Goal: Task Accomplishment & Management: Manage account settings

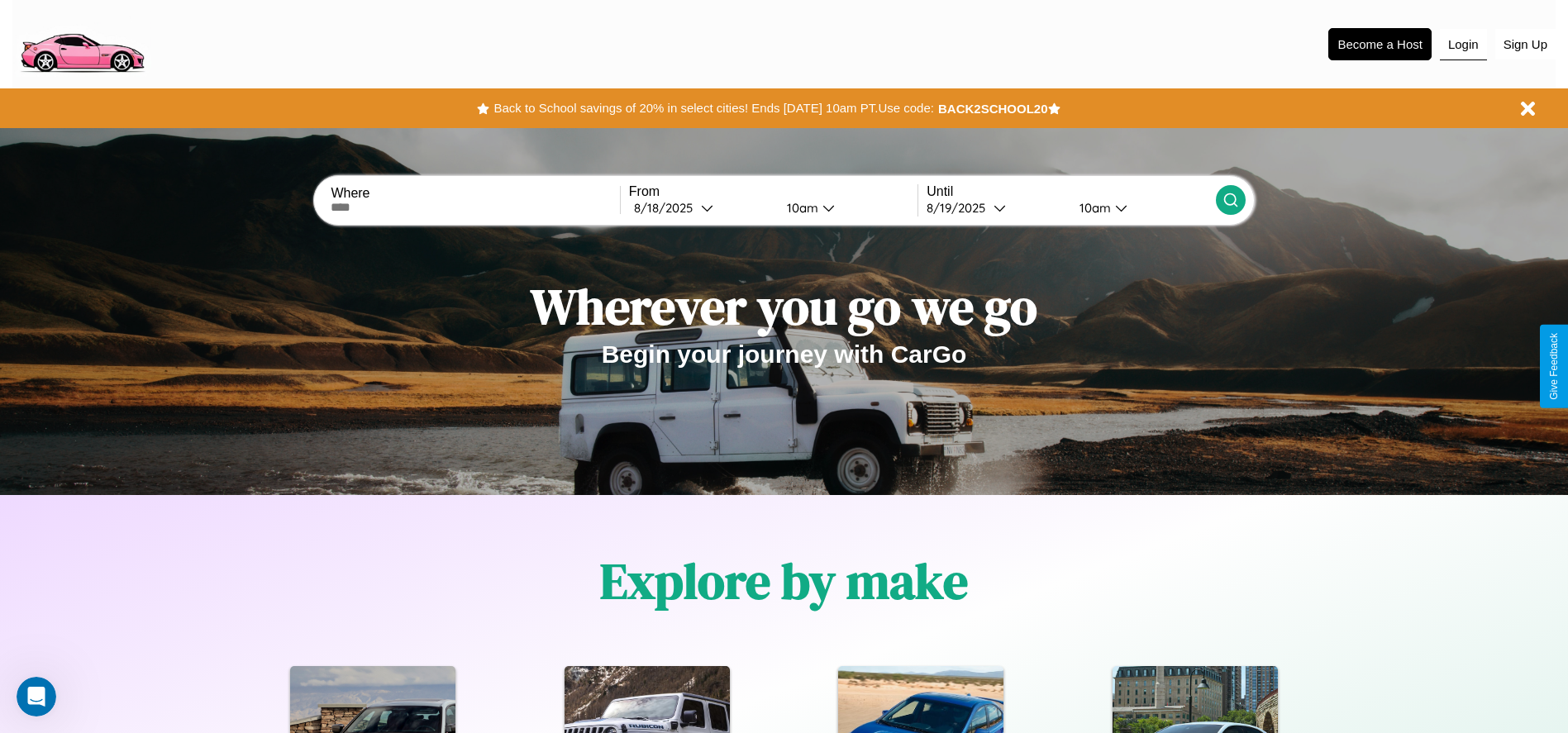
click at [1463, 44] on button "Login" at bounding box center [1463, 45] width 47 height 32
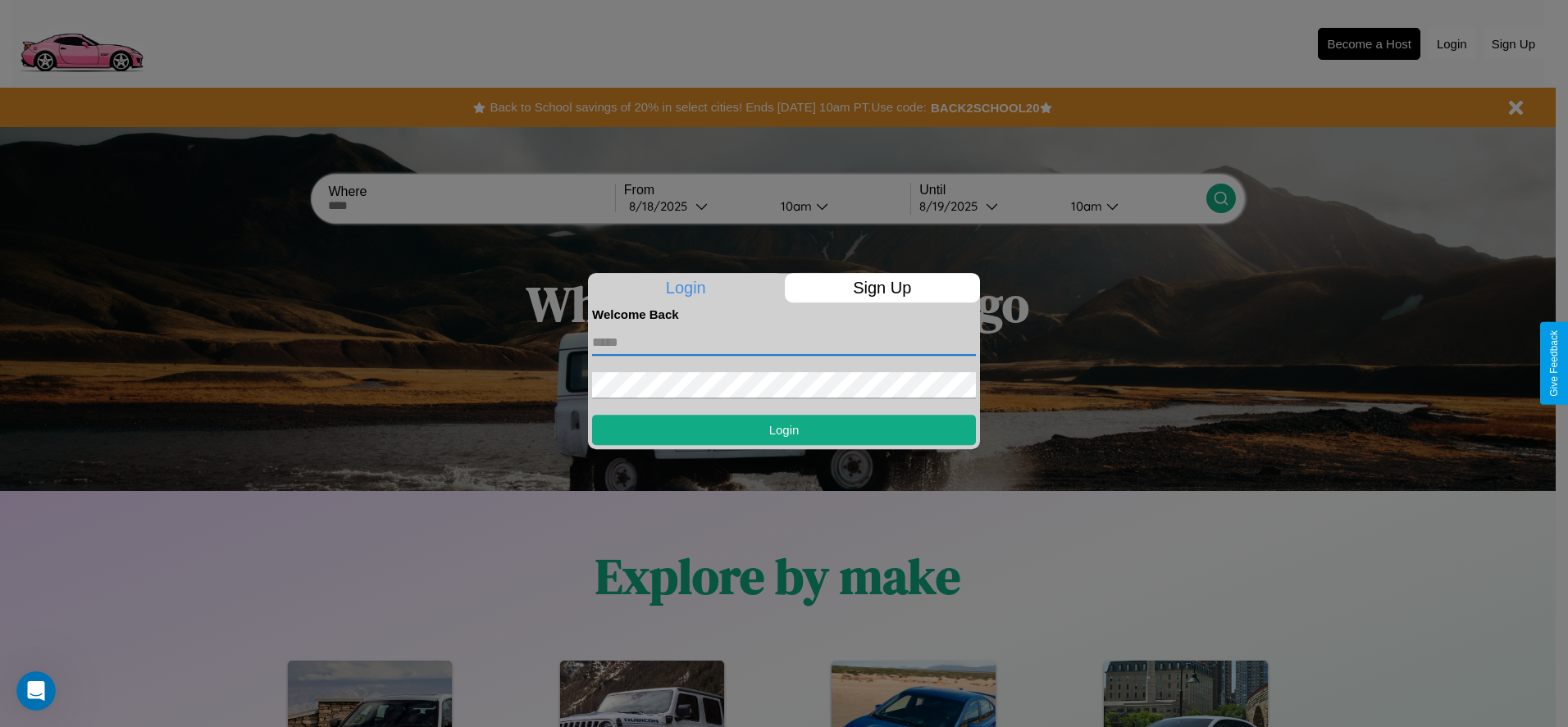
click at [784, 342] on input "text" at bounding box center [784, 343] width 383 height 27
type input "**********"
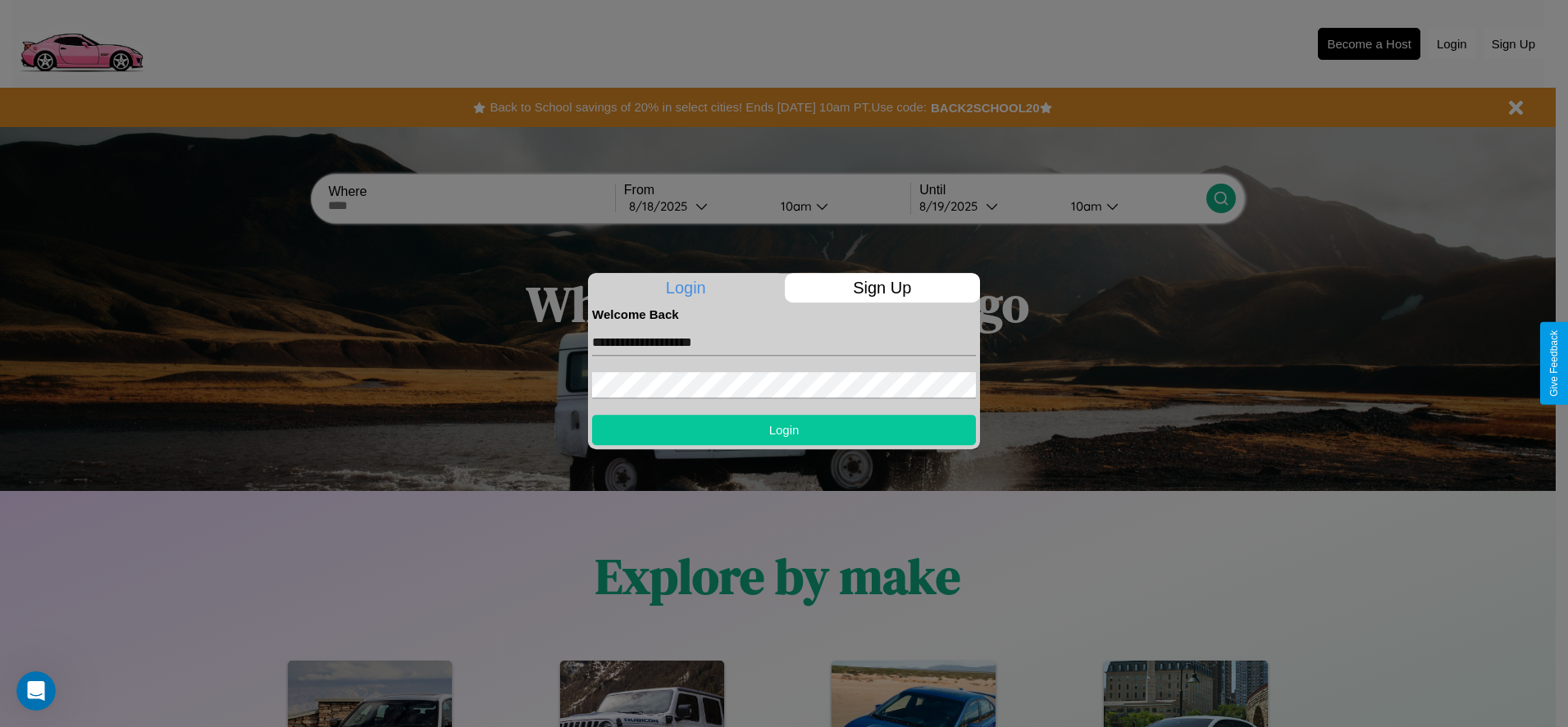
click at [784, 430] on button "Login" at bounding box center [784, 430] width 383 height 31
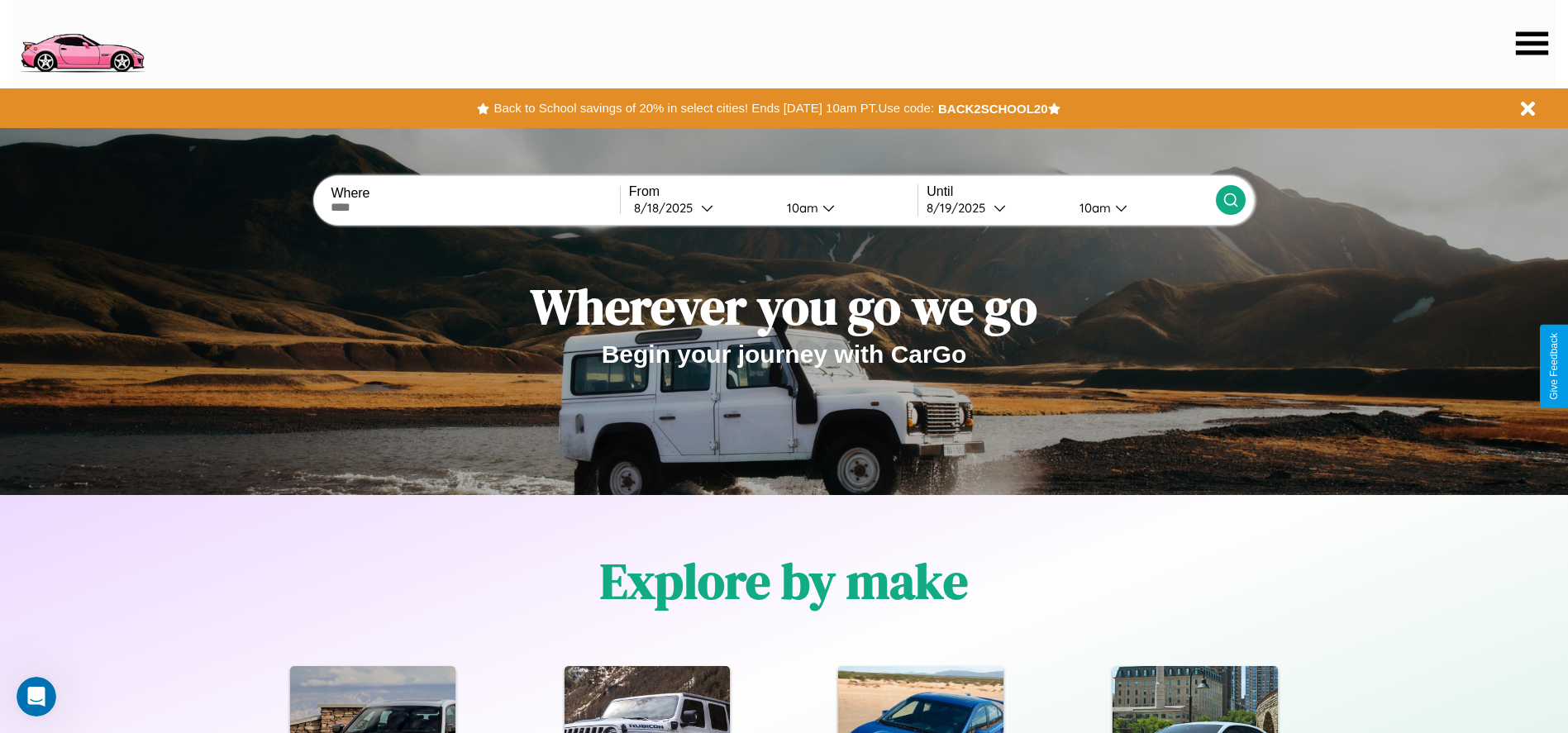
click at [1531, 43] on icon at bounding box center [1532, 44] width 33 height 23
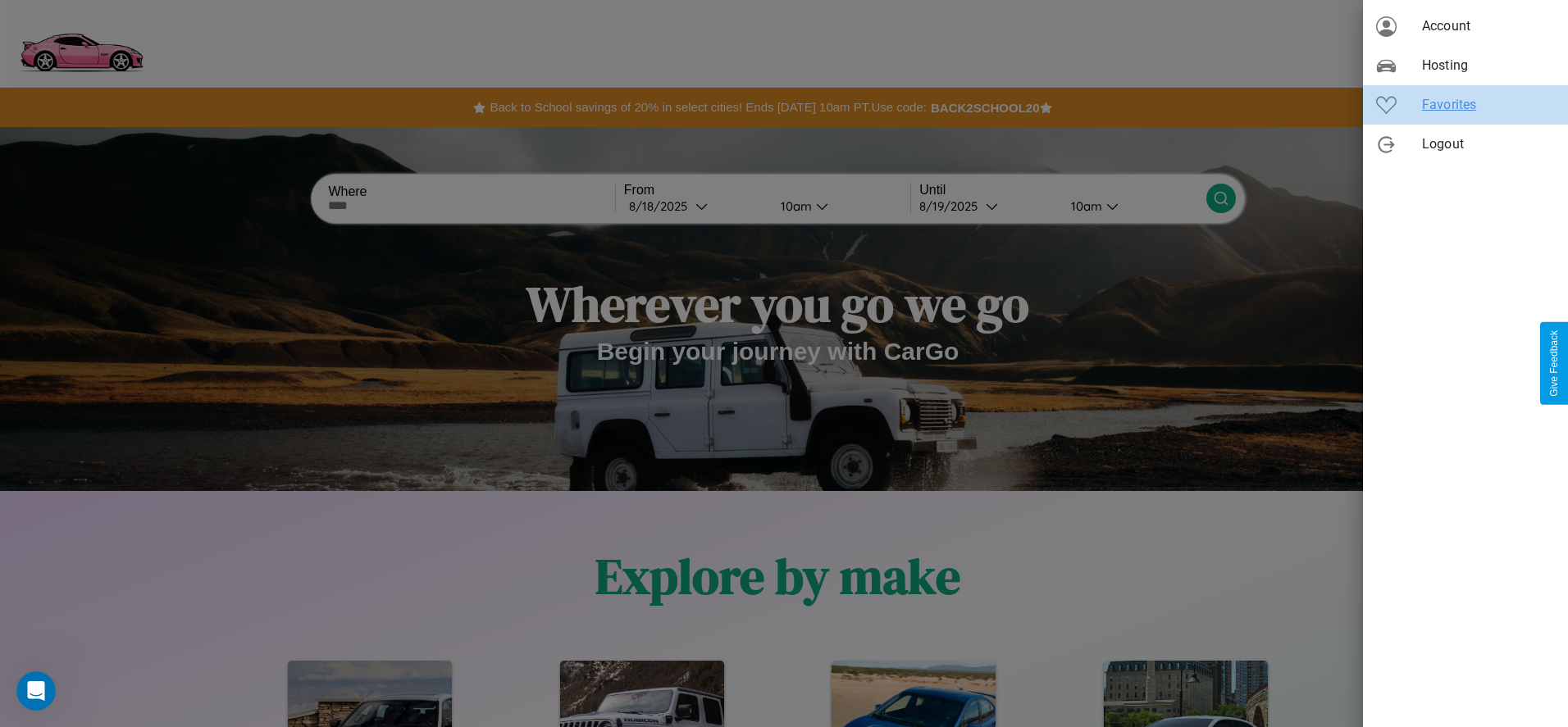
click at [1465, 105] on span "Favorites" at bounding box center [1488, 105] width 133 height 20
